Goal: Information Seeking & Learning: Learn about a topic

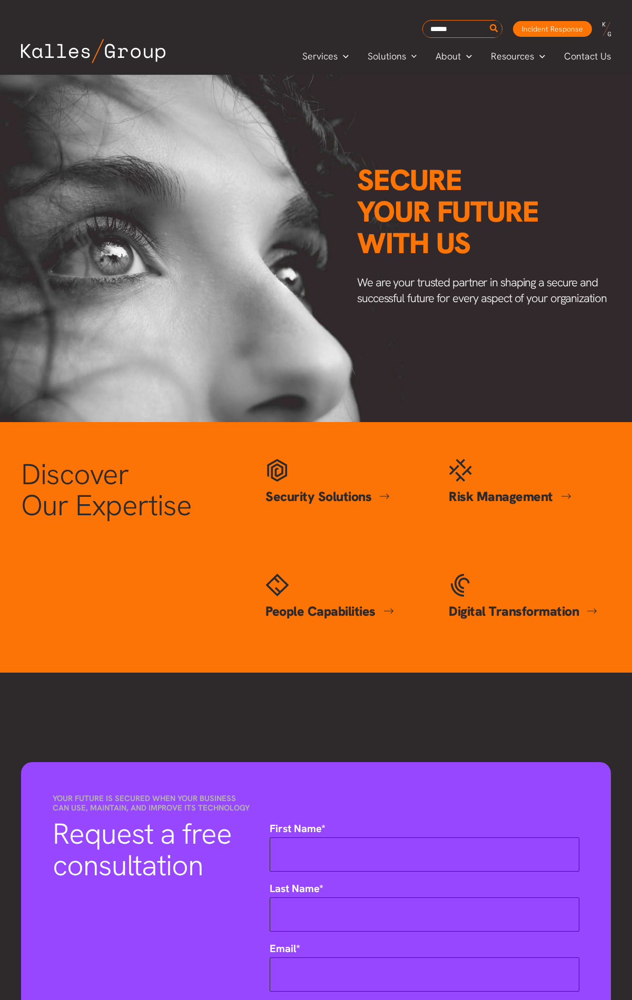
scroll to position [2242, 0]
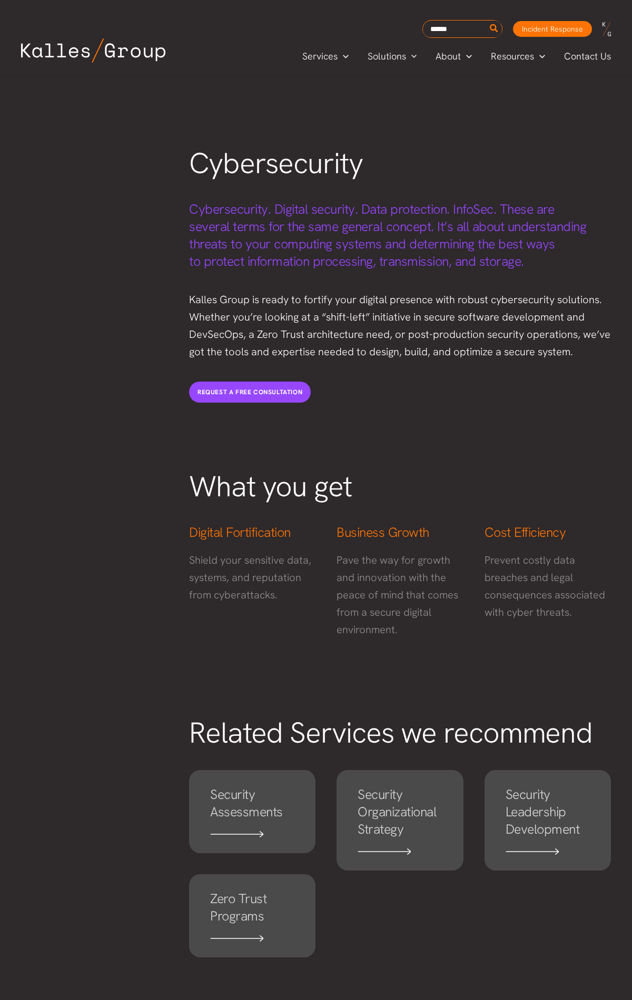
scroll to position [1950, 0]
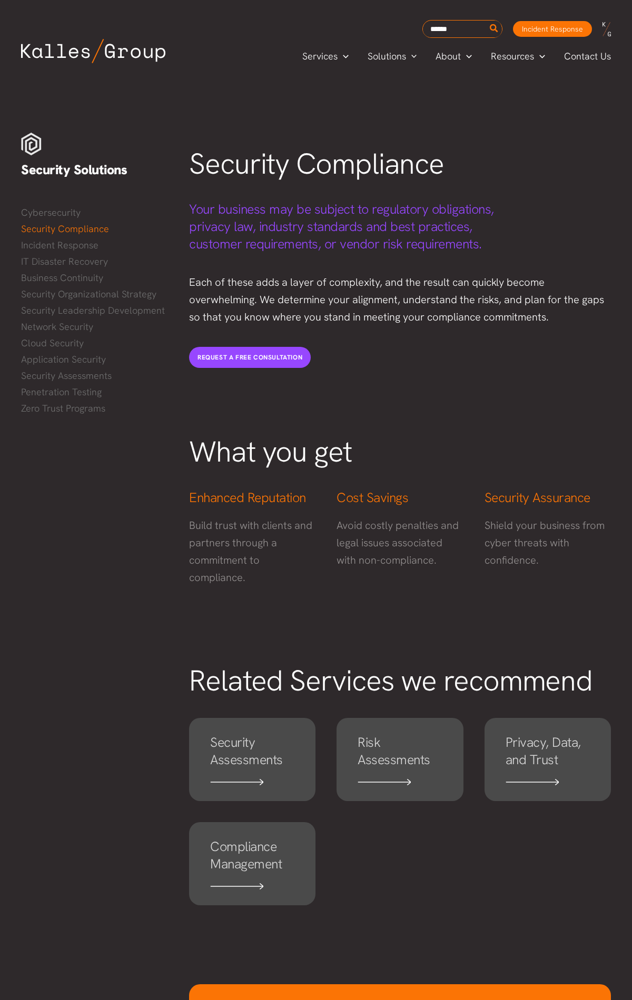
scroll to position [1387, 0]
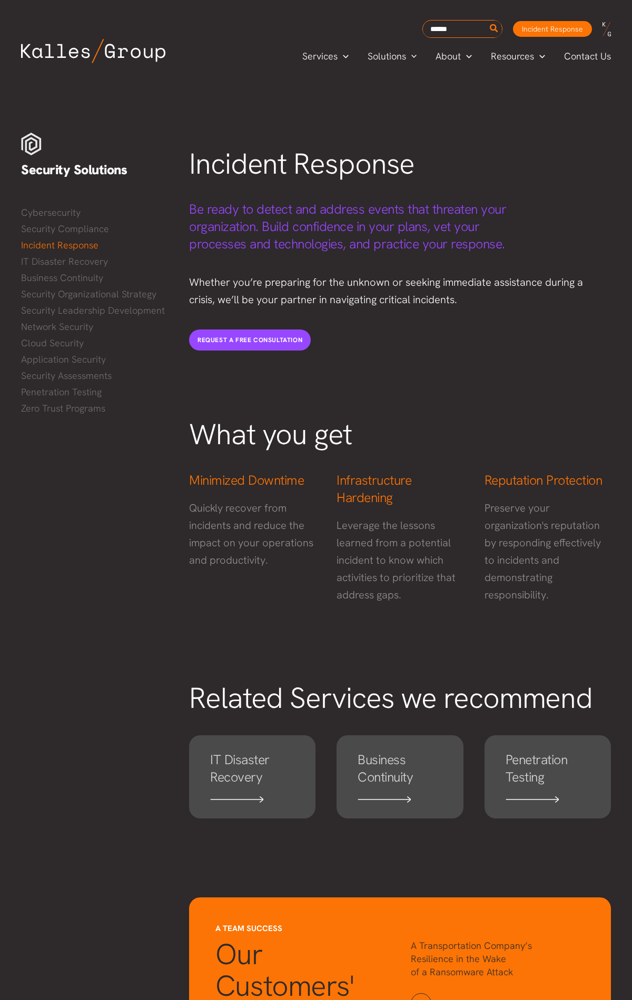
scroll to position [1314, 0]
